Goal: Find specific page/section: Find specific page/section

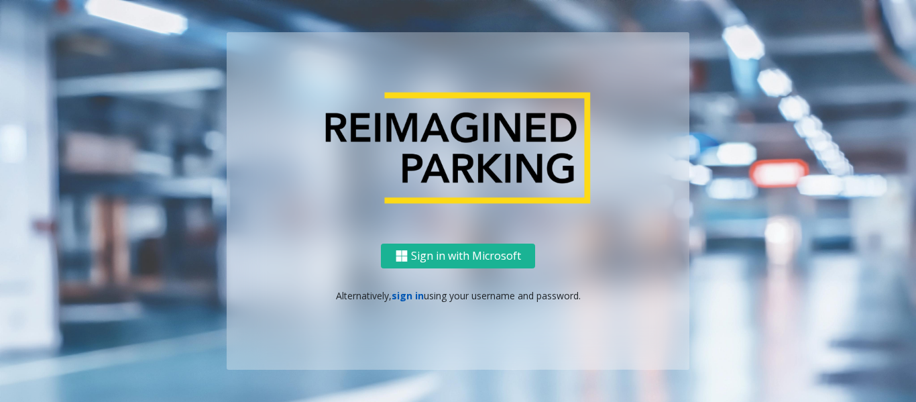
click at [410, 296] on link "sign in" at bounding box center [408, 295] width 32 height 13
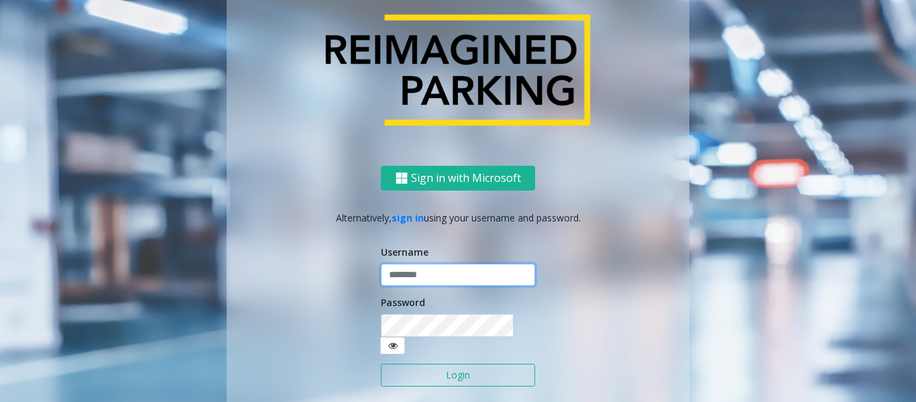
type input "*********"
click at [447, 370] on button "Login" at bounding box center [458, 374] width 154 height 23
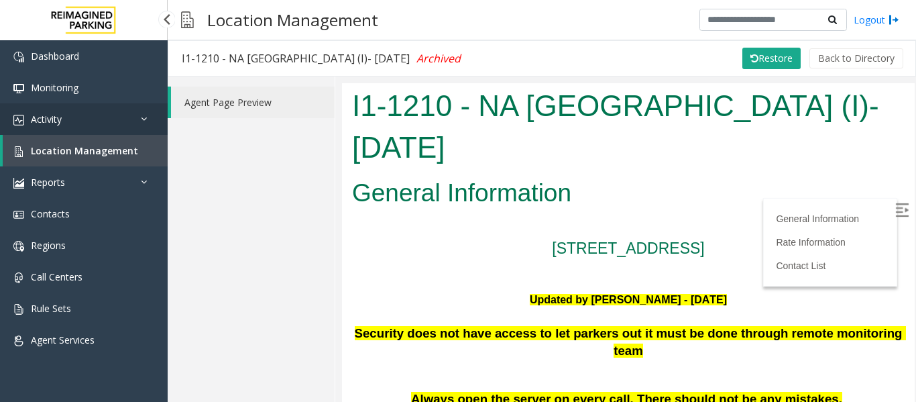
click at [56, 123] on span "Activity" at bounding box center [46, 119] width 31 height 13
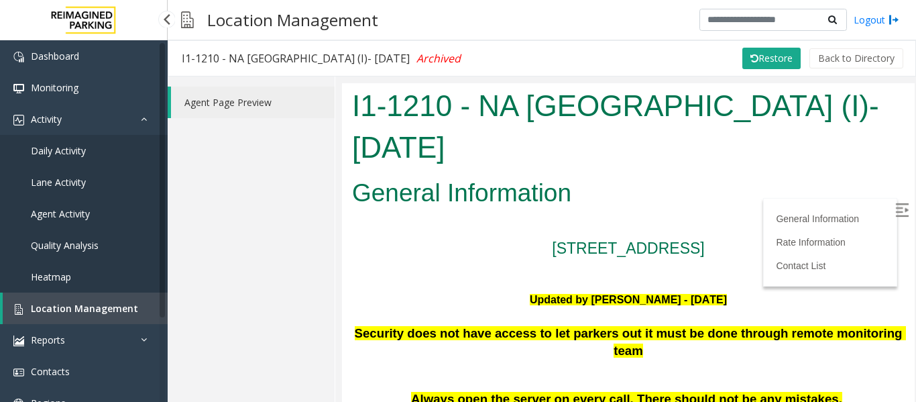
click at [50, 217] on span "Agent Activity" at bounding box center [60, 213] width 59 height 13
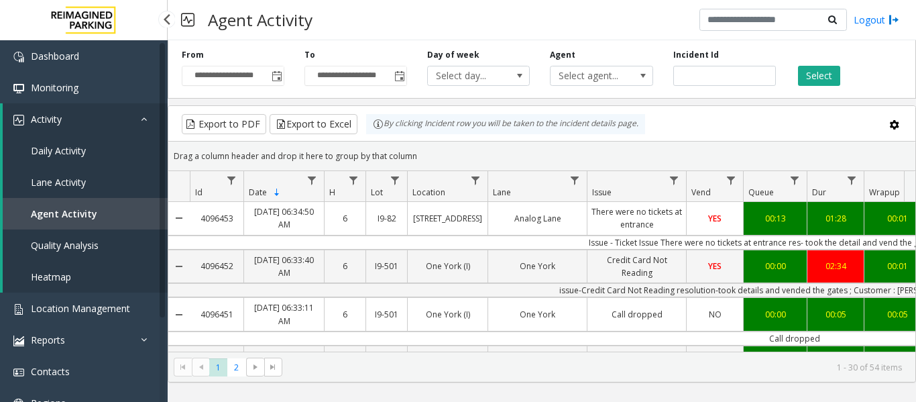
click at [145, 115] on icon at bounding box center [147, 118] width 13 height 9
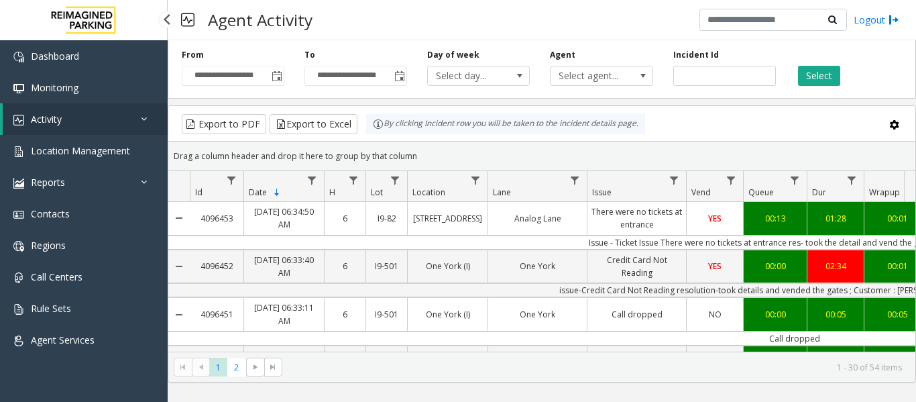
click at [152, 121] on icon at bounding box center [147, 118] width 13 height 9
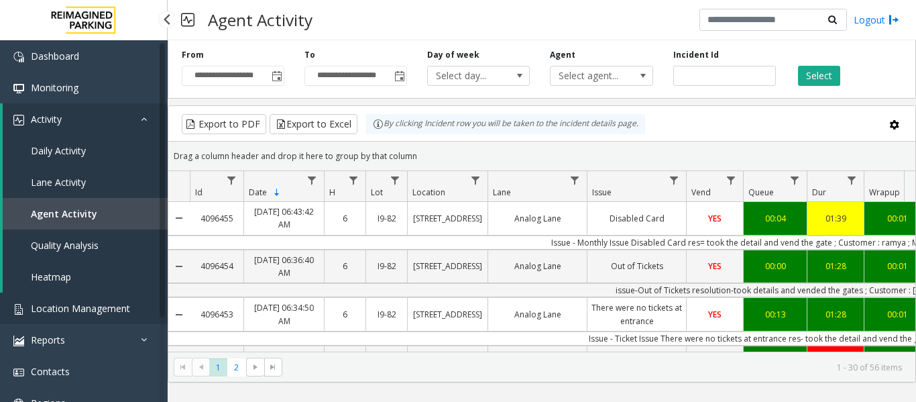
click at [66, 312] on span "Location Management" at bounding box center [80, 308] width 99 height 13
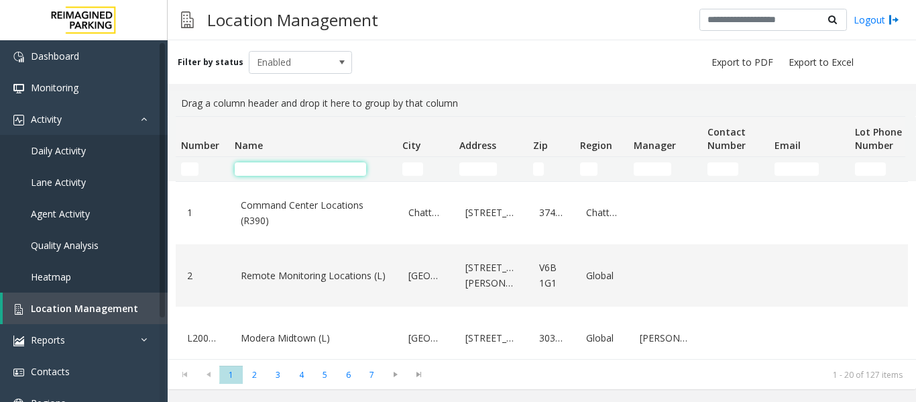
click at [298, 163] on input "Name Filter" at bounding box center [300, 168] width 131 height 13
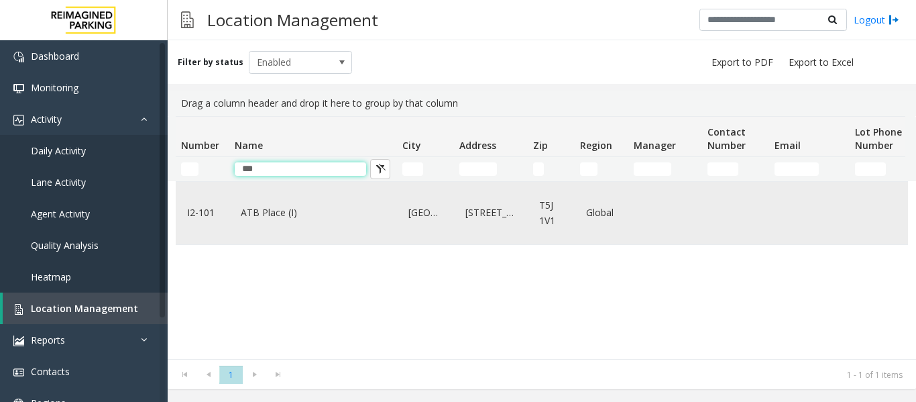
type input "***"
click at [296, 194] on div "ATB Place (I)" at bounding box center [313, 213] width 152 height 52
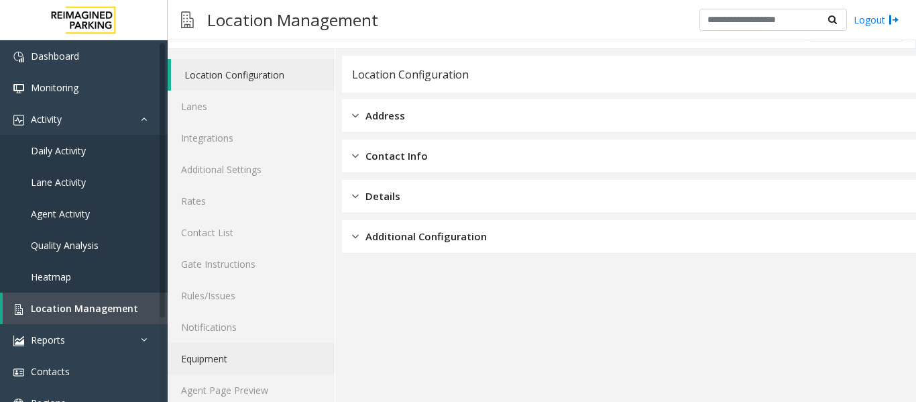
scroll to position [40, 0]
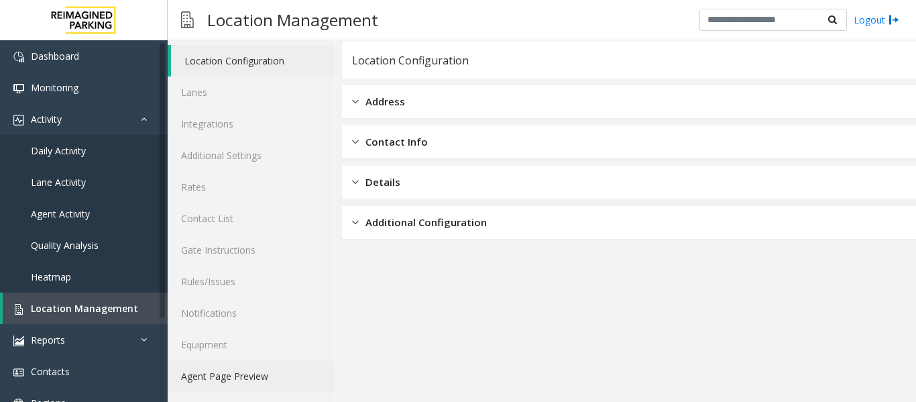
click at [253, 382] on link "Agent Page Preview" at bounding box center [251, 376] width 167 height 32
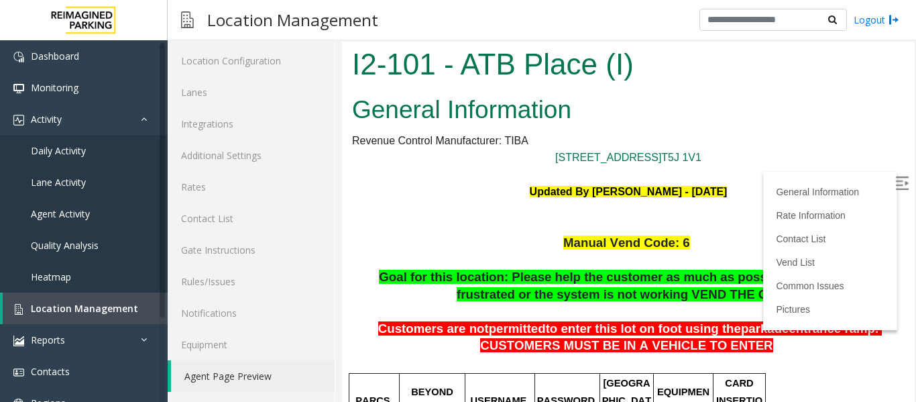
click at [895, 182] on img at bounding box center [901, 182] width 13 height 13
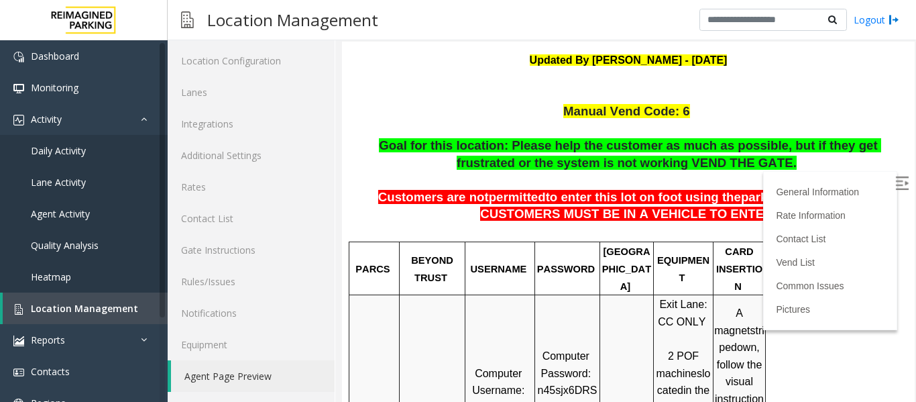
scroll to position [268, 0]
